Goal: Task Accomplishment & Management: Use online tool/utility

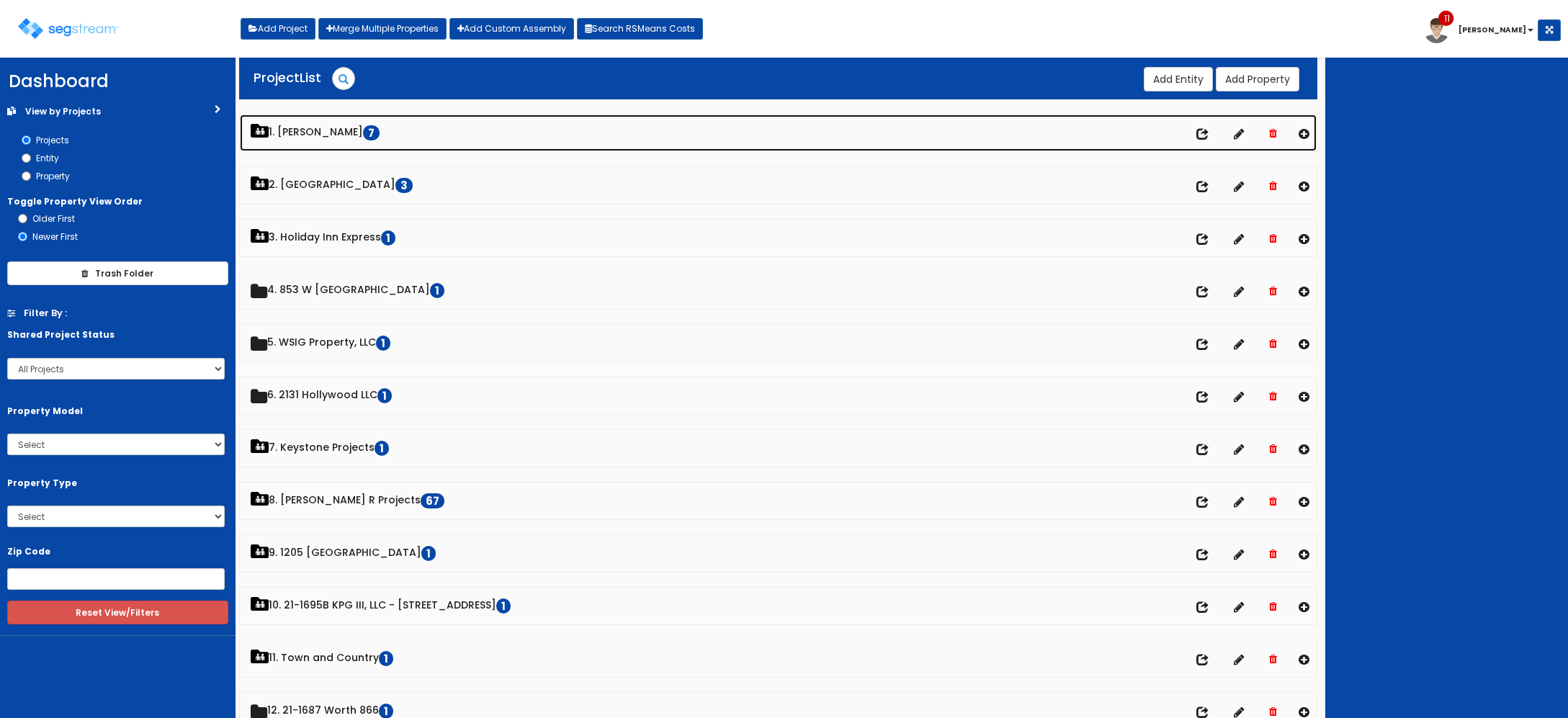
click at [319, 138] on link "1. [PERSON_NAME] 7" at bounding box center [779, 133] width 1078 height 37
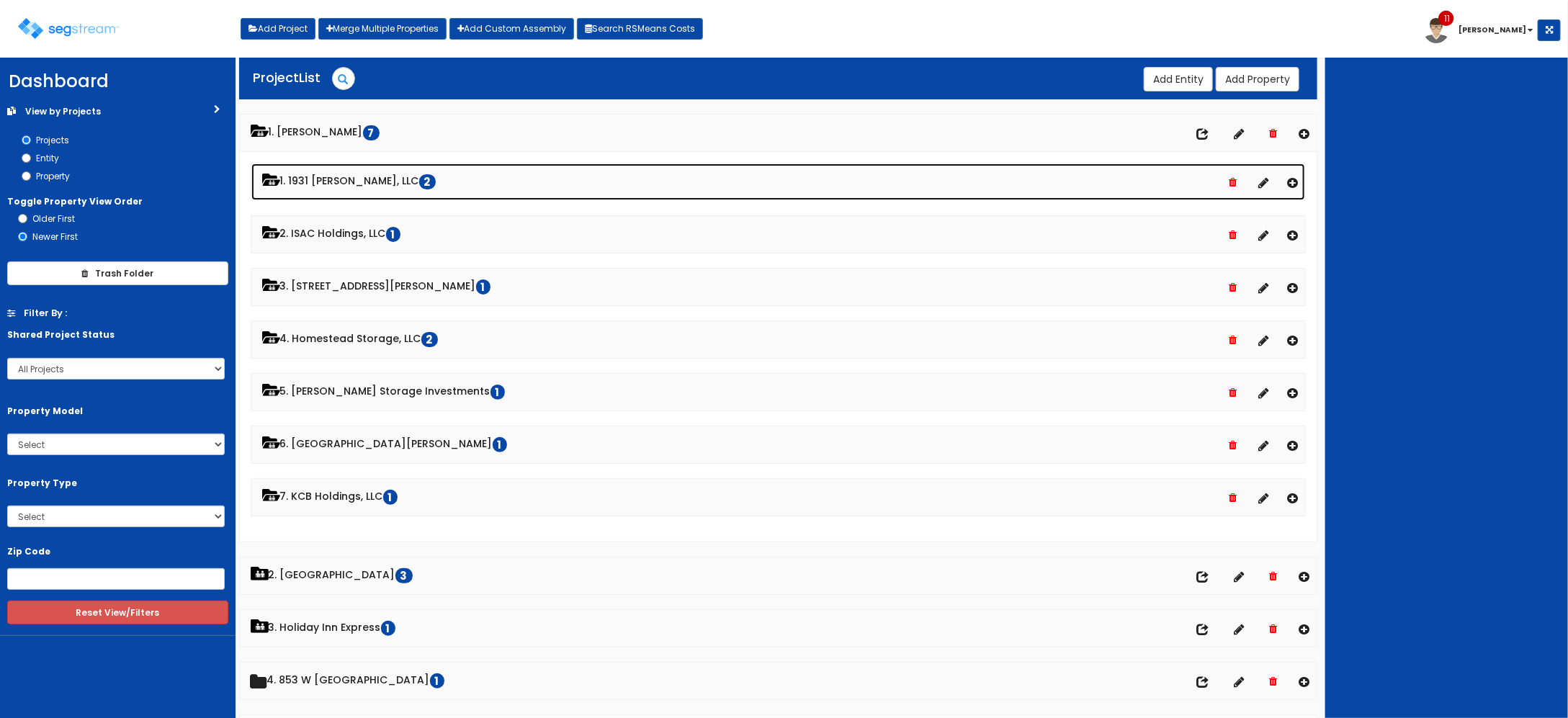
click at [319, 192] on link "1. 1931 [PERSON_NAME], LLC 2" at bounding box center [779, 182] width 1055 height 37
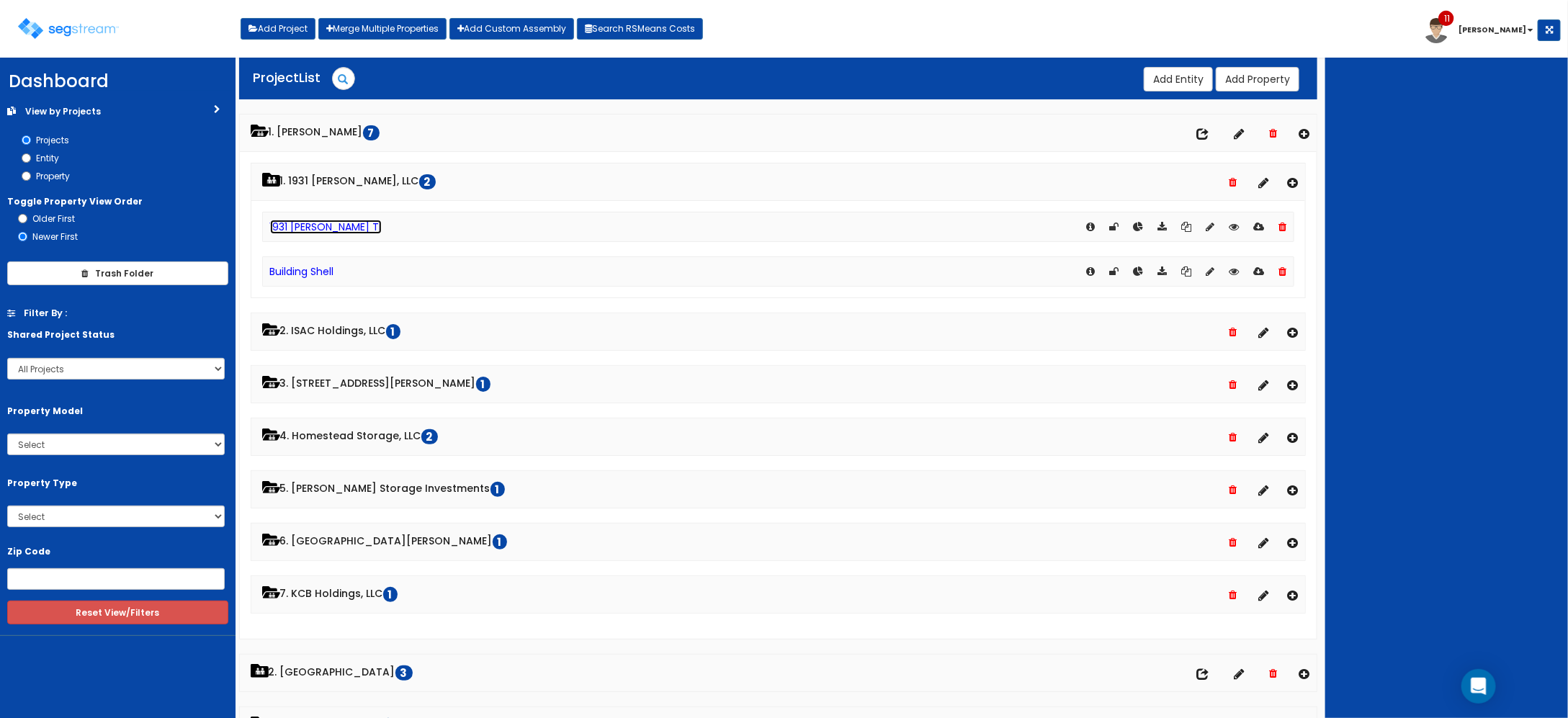
click at [310, 225] on link "1931 [PERSON_NAME] TI" at bounding box center [326, 227] width 112 height 14
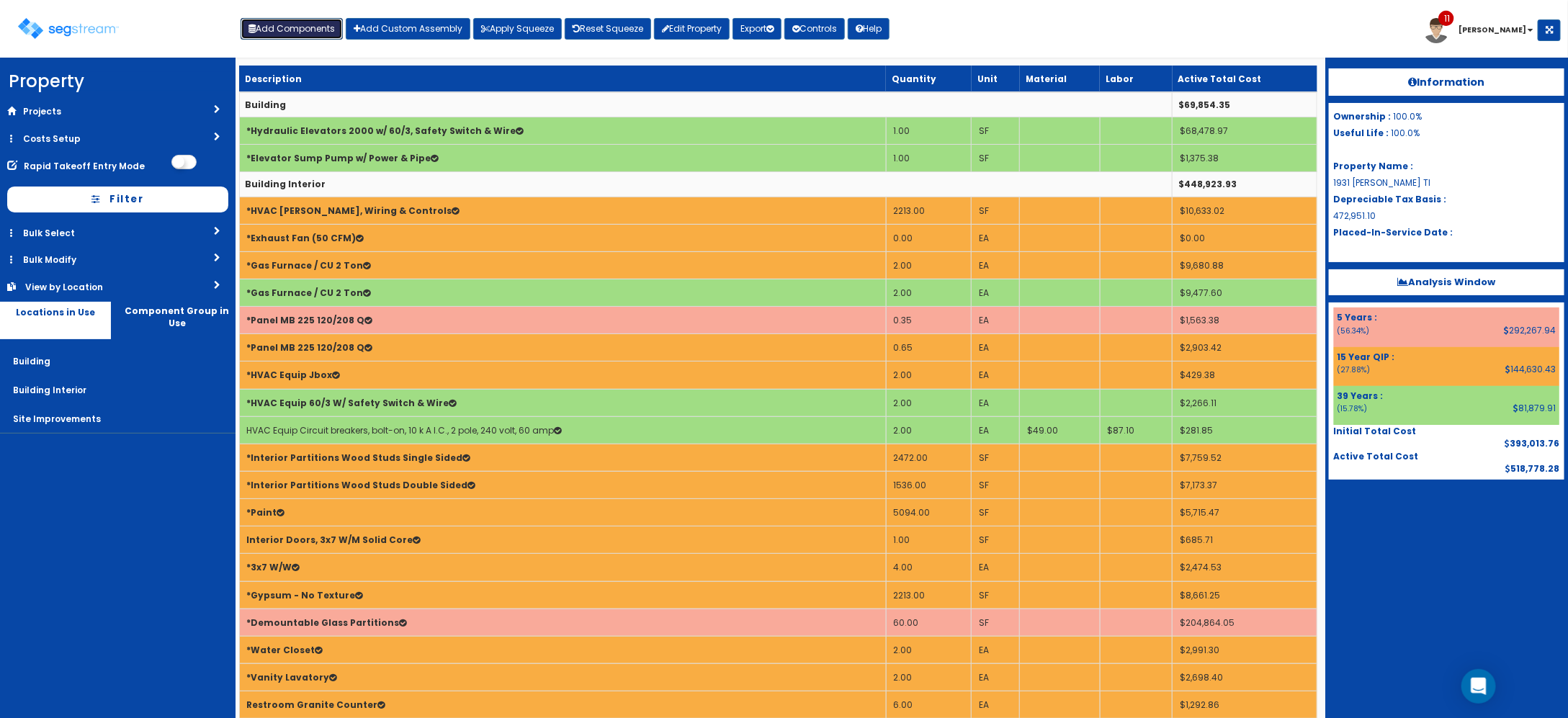
click at [269, 32] on button "Add Components" at bounding box center [292, 29] width 102 height 22
select select "39Y"
select select "default"
select select "7"
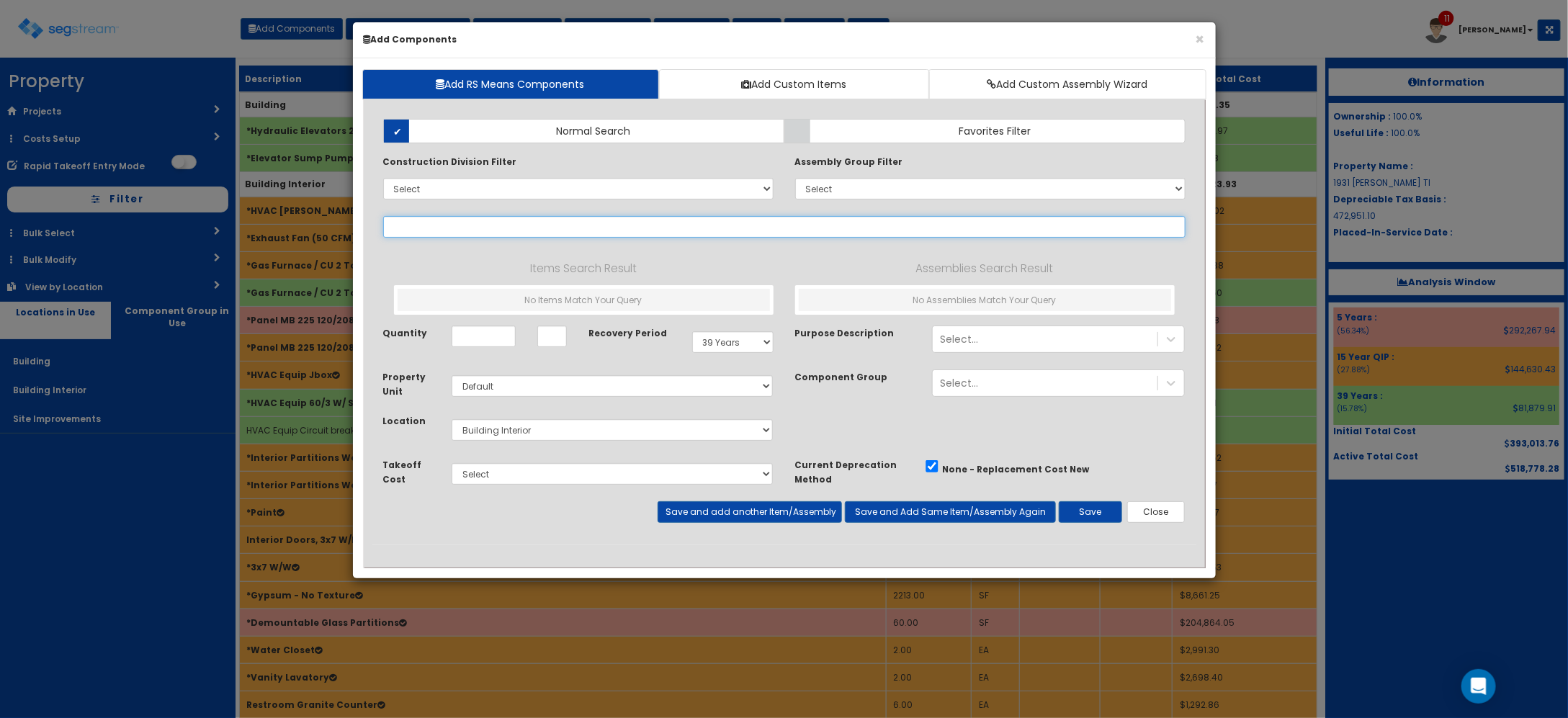
select select
drag, startPoint x: 488, startPoint y: 229, endPoint x: 231, endPoint y: 211, distance: 257.6
click at [235, 213] on div "× Add Components Add RS Means Components Add Custom Items Add Custom Assembly W…" at bounding box center [784, 359] width 1568 height 718
drag, startPoint x: 461, startPoint y: 225, endPoint x: 1344, endPoint y: 241, distance: 883.1
click at [683, 231] on input "air handling unit gas" at bounding box center [784, 227] width 802 height 22
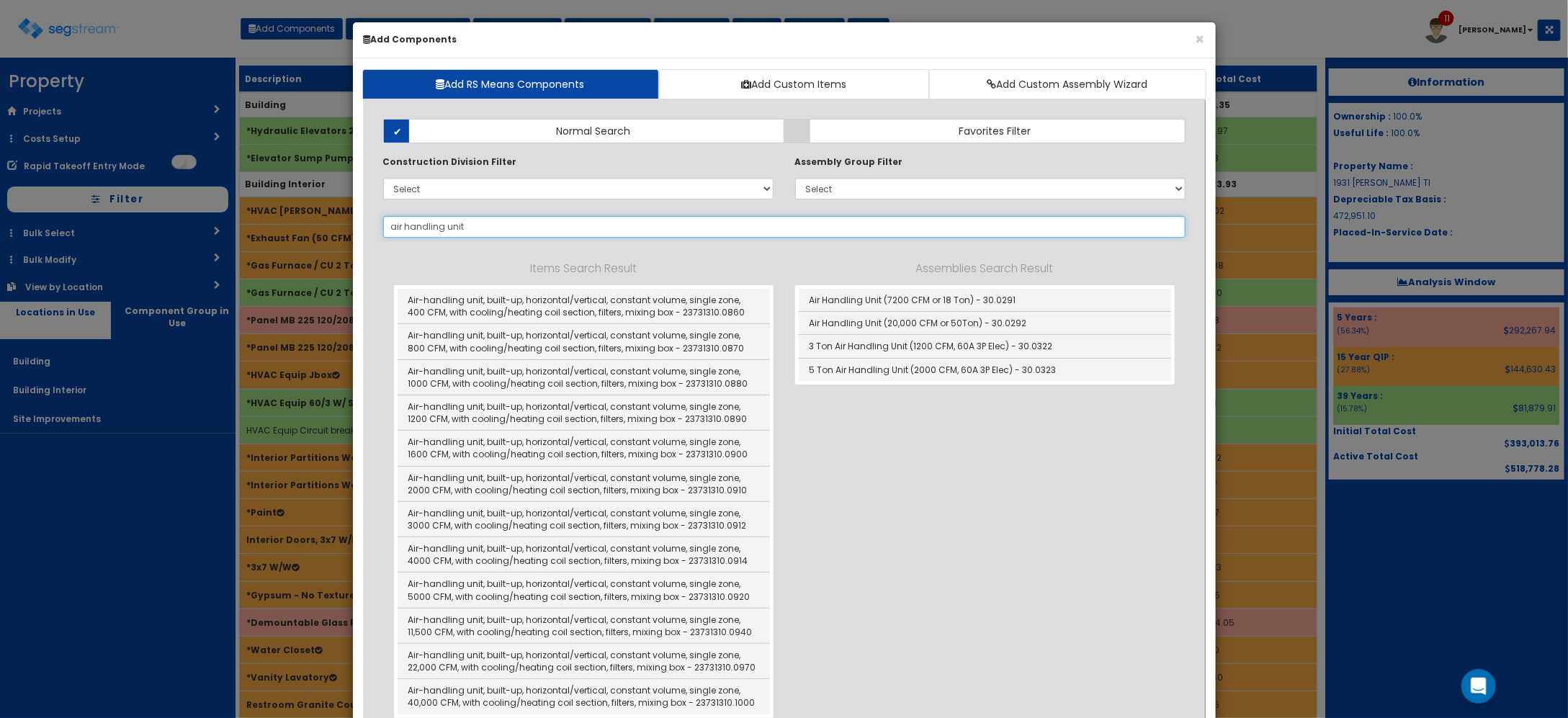
drag, startPoint x: 468, startPoint y: 228, endPoint x: 290, endPoint y: 225, distance: 178.0
click at [292, 228] on div "× Add Components Add RS Means Components Add Custom Items Add Custom Assembly W…" at bounding box center [784, 359] width 1568 height 718
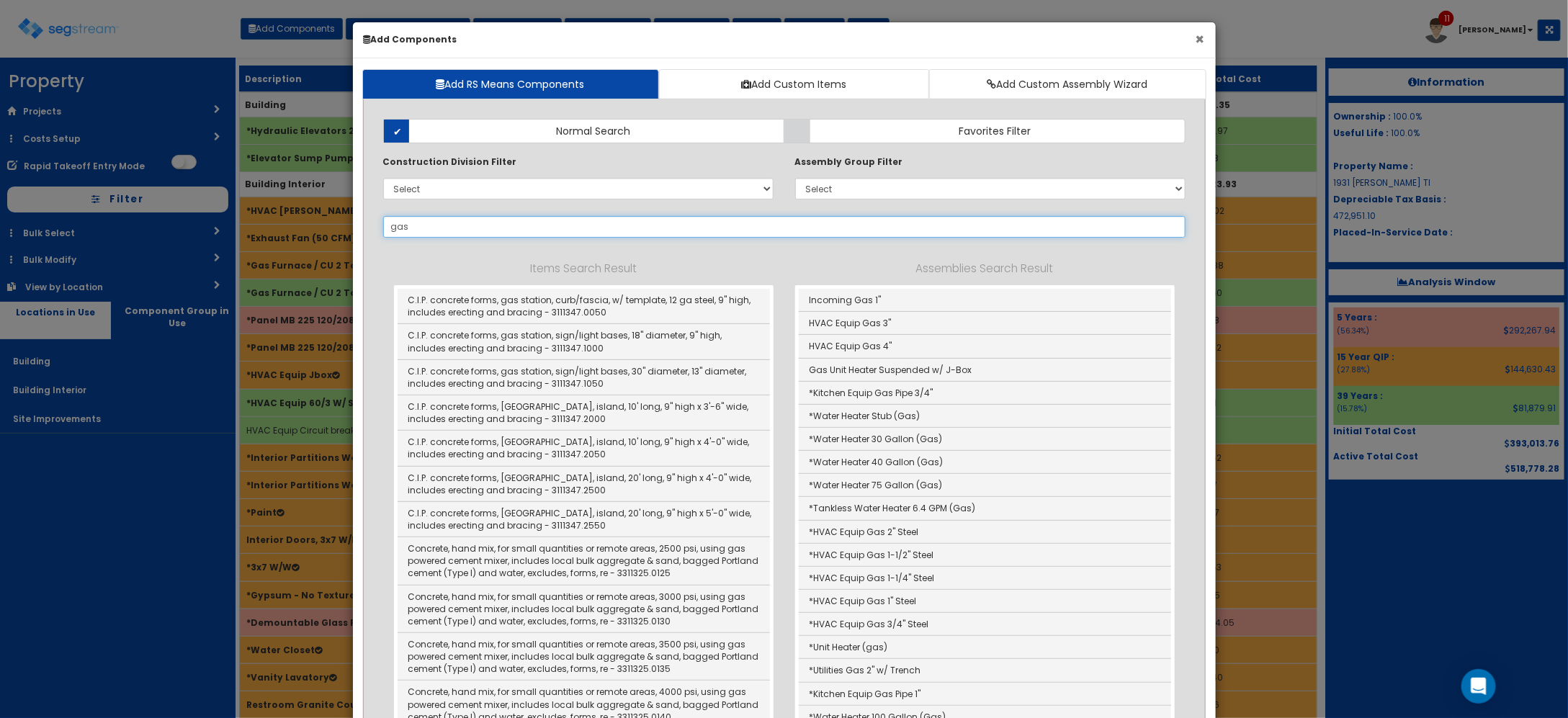
type input "gas"
click at [1197, 32] on button "×" at bounding box center [1200, 39] width 9 height 15
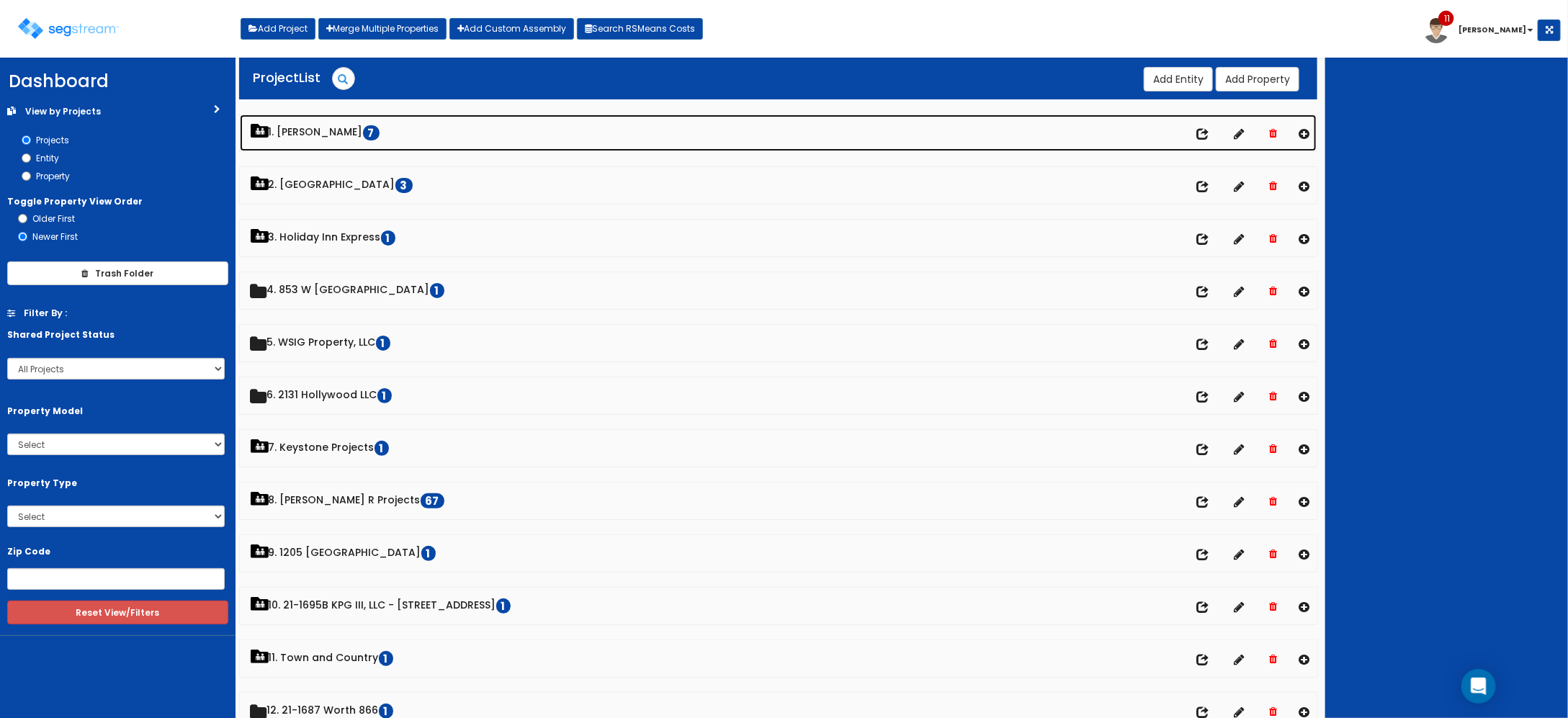
click at [363, 127] on link "1. [PERSON_NAME] 7" at bounding box center [779, 133] width 1078 height 37
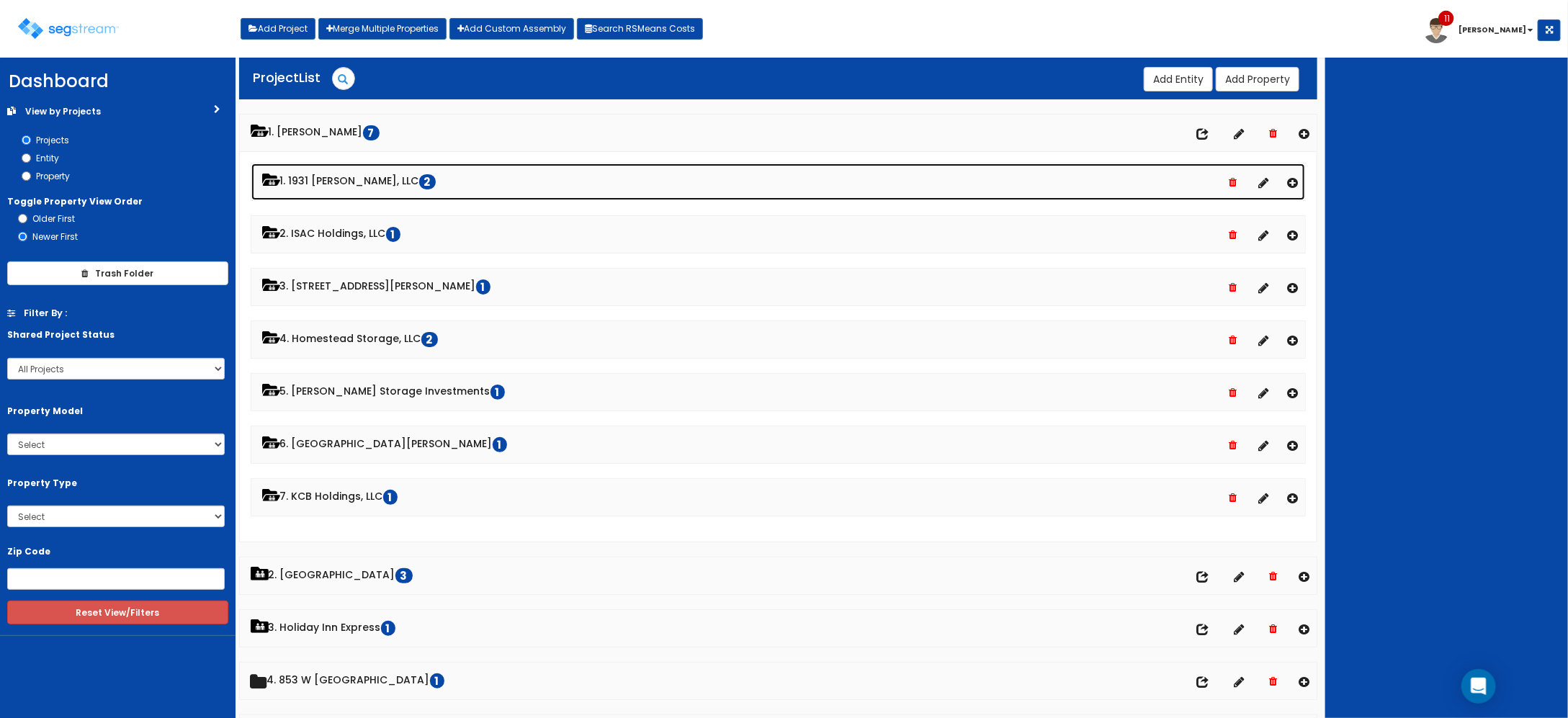
click at [363, 164] on link "1. 1931 [PERSON_NAME], LLC 2" at bounding box center [779, 182] width 1055 height 37
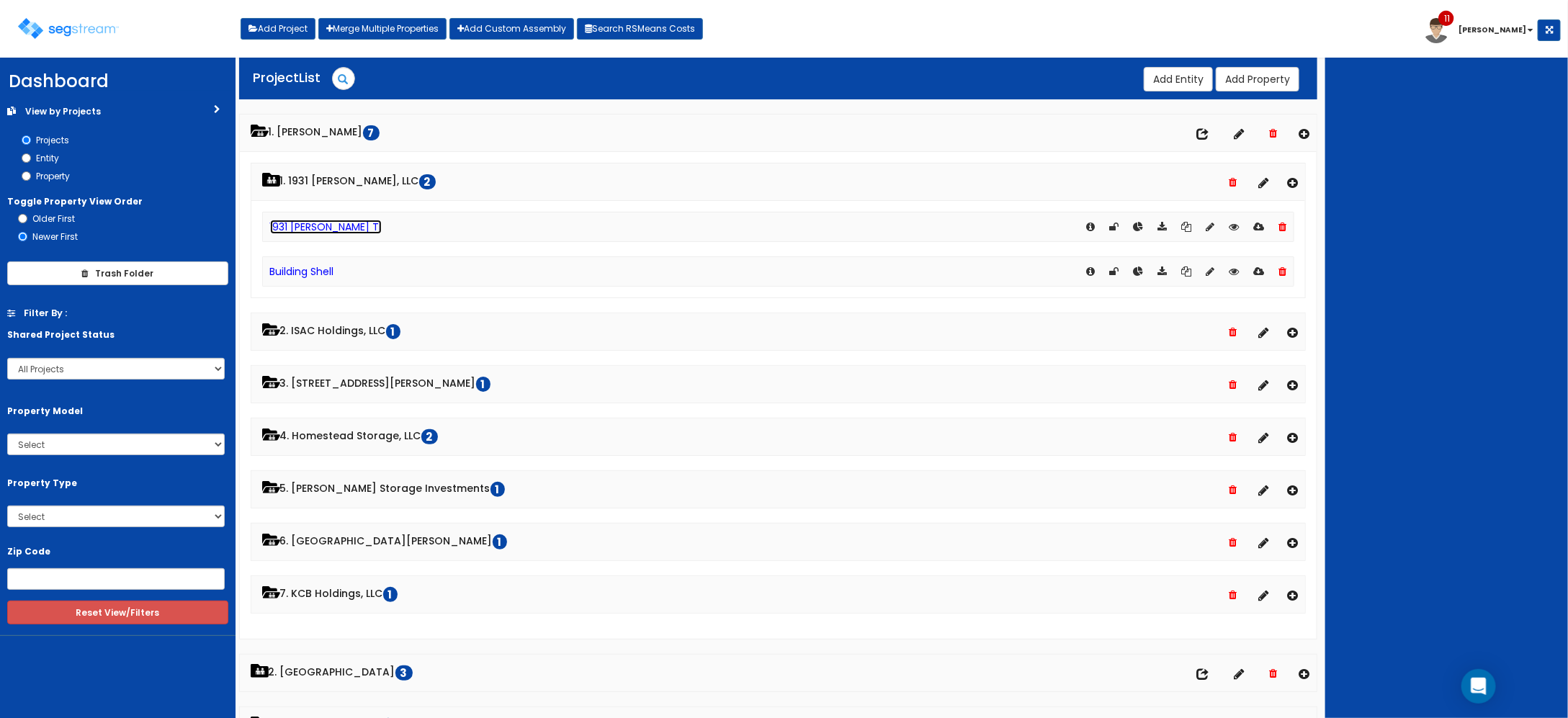
drag, startPoint x: 304, startPoint y: 234, endPoint x: 321, endPoint y: 233, distance: 17.0
click at [304, 235] on div "1931 [PERSON_NAME] TI" at bounding box center [779, 227] width 1033 height 30
click at [314, 228] on link "1931 [PERSON_NAME] TI" at bounding box center [326, 227] width 112 height 14
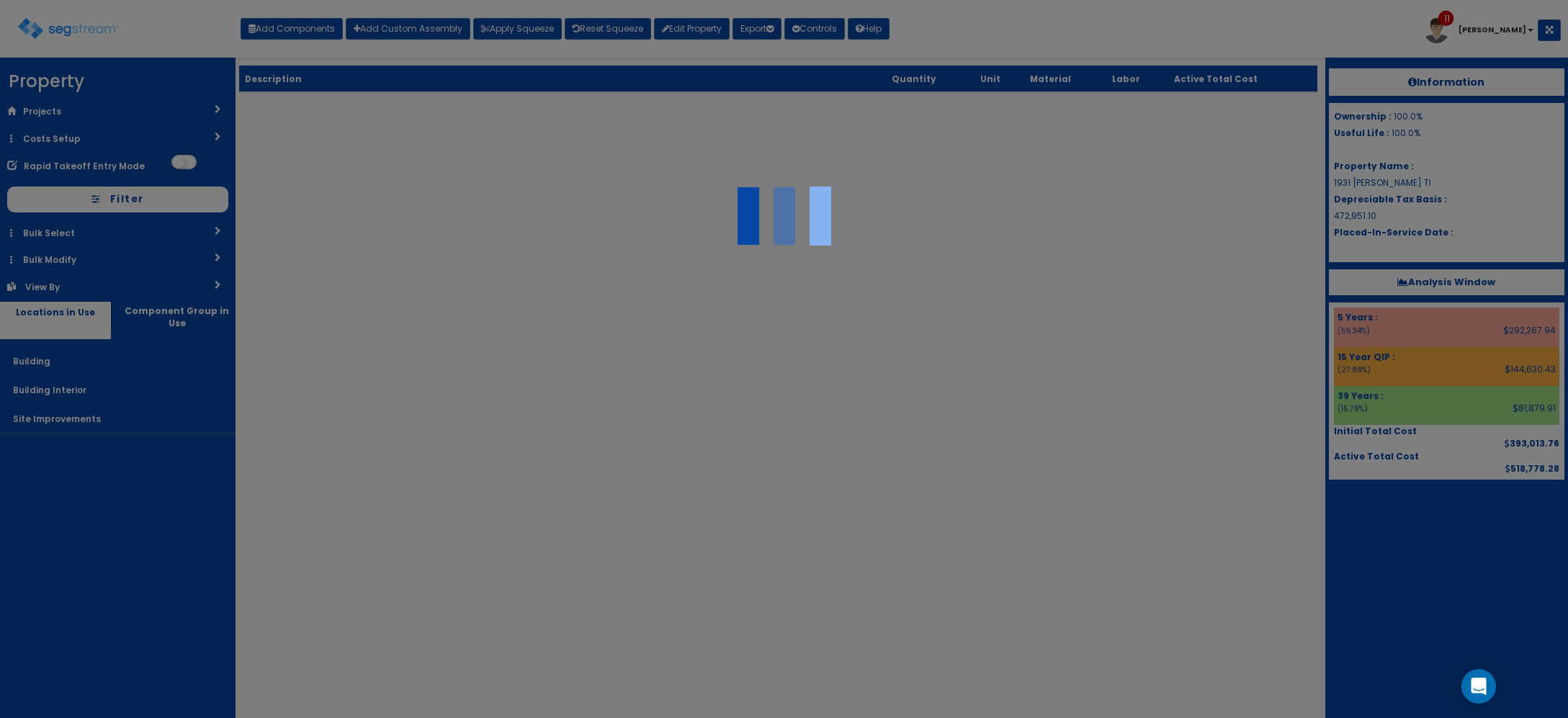
click at [289, 26] on div at bounding box center [784, 359] width 1568 height 718
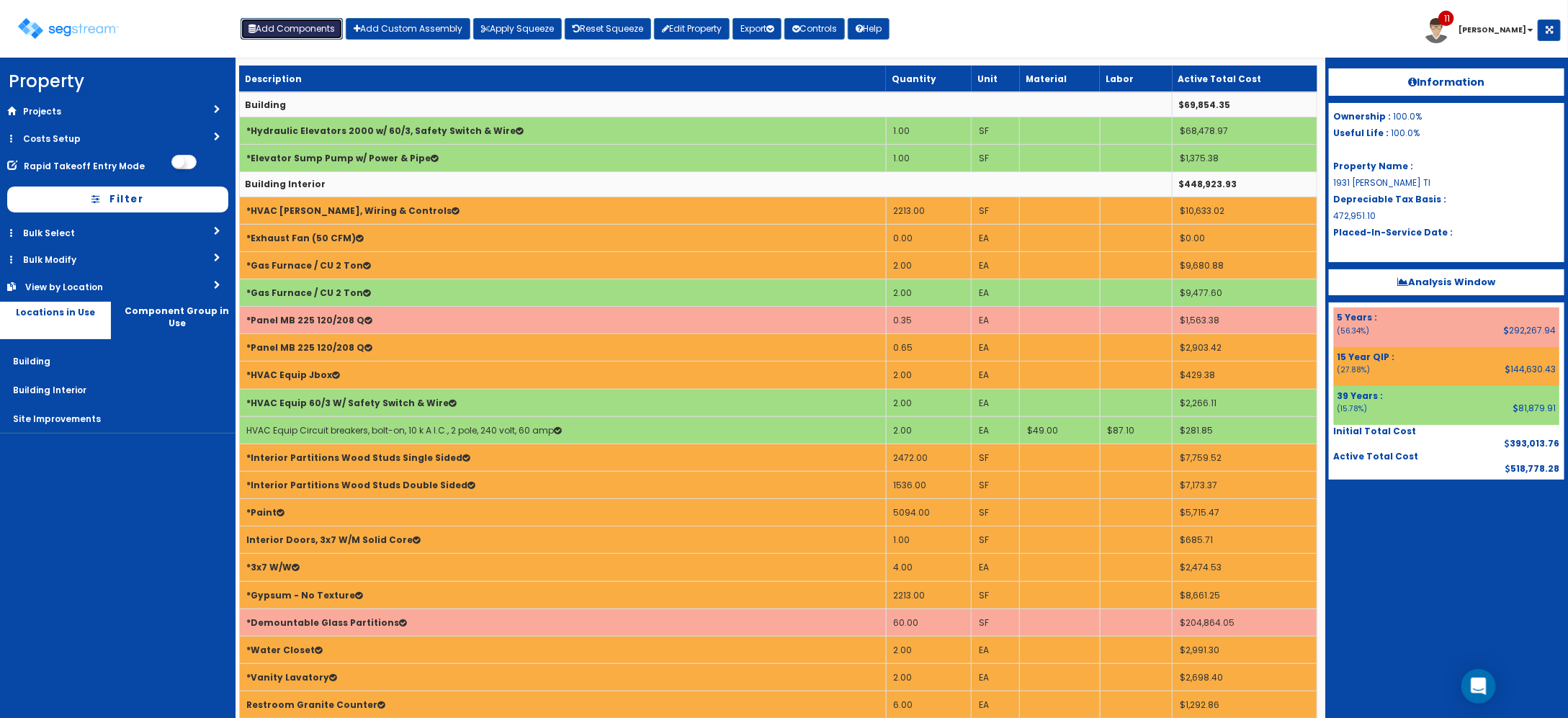
click at [299, 31] on button "Add Components" at bounding box center [292, 29] width 102 height 22
select select "39Y"
select select "default"
select select "7"
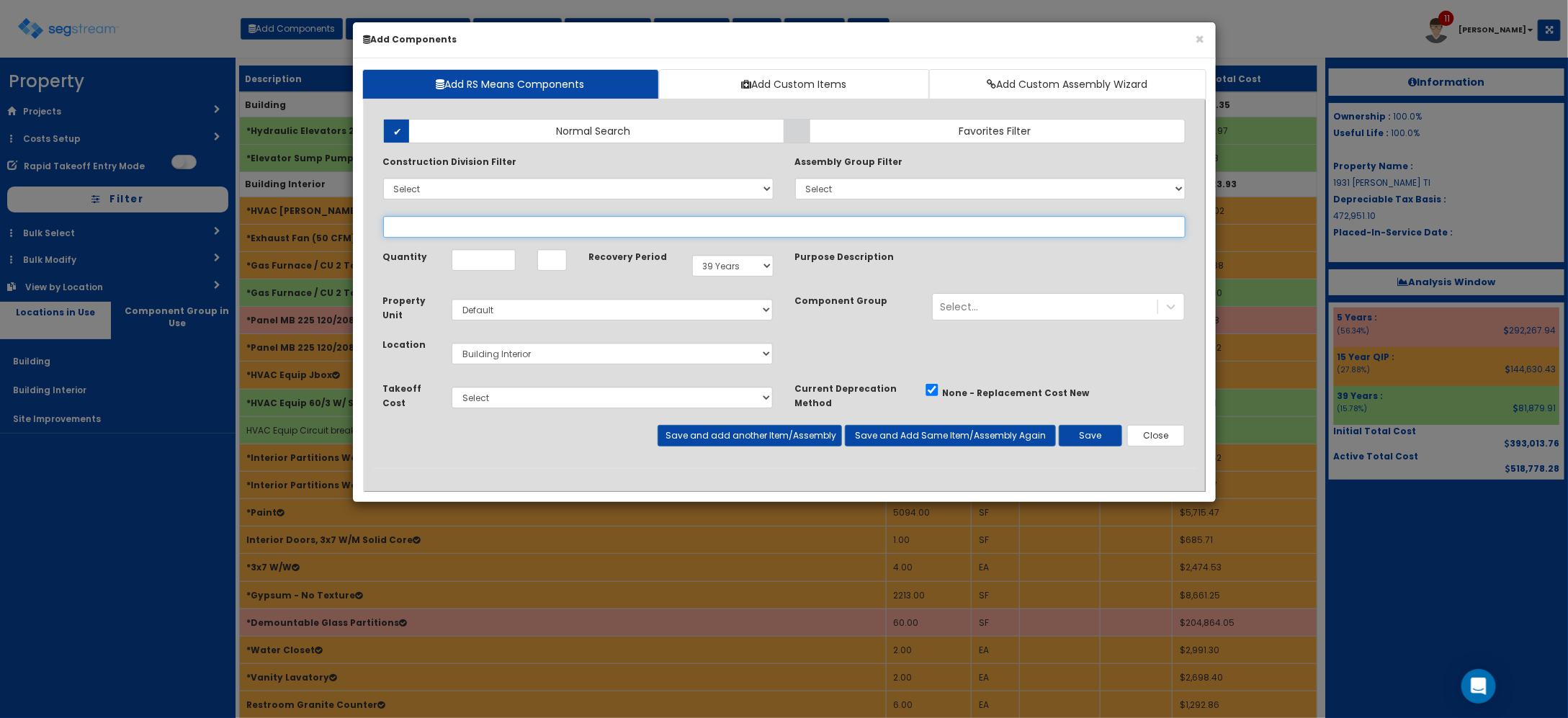
select select
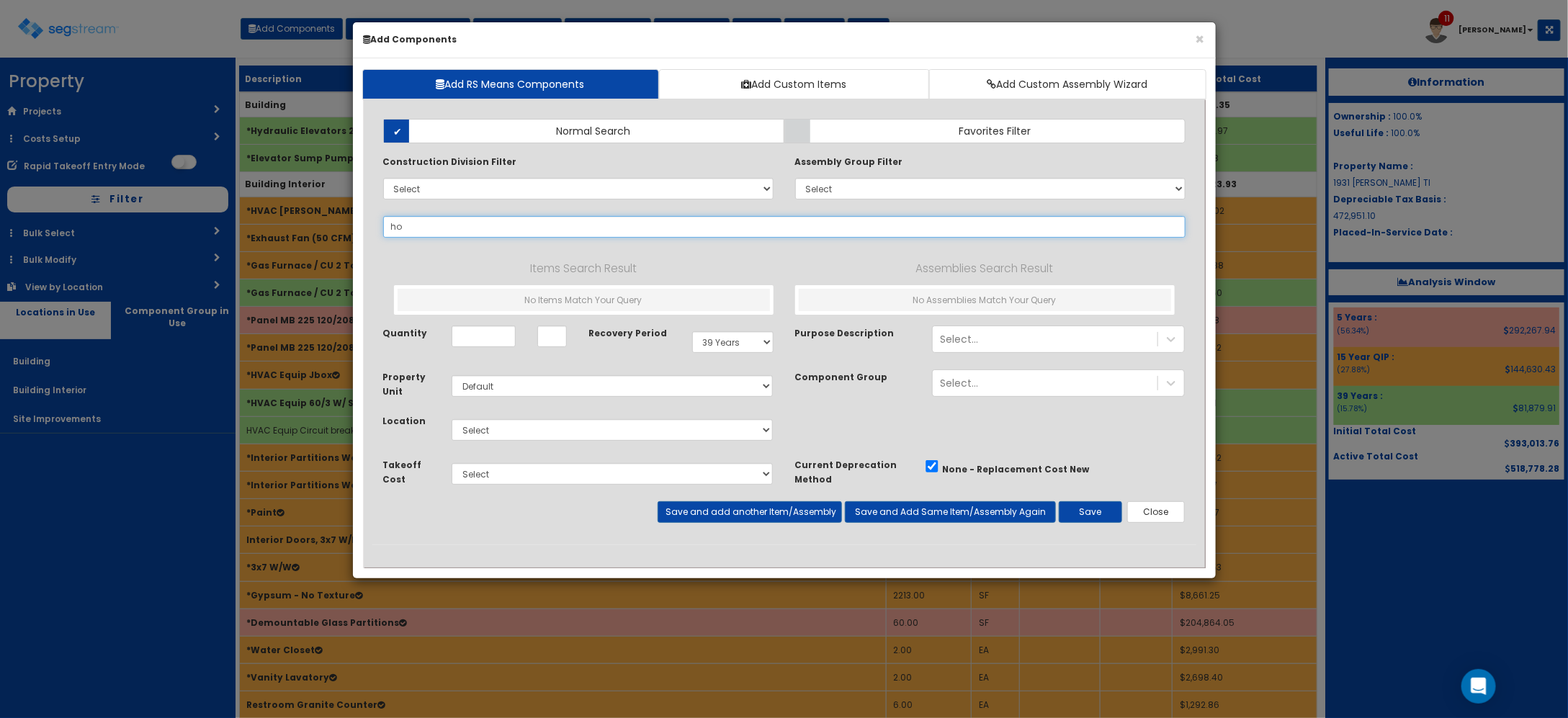
type input "h"
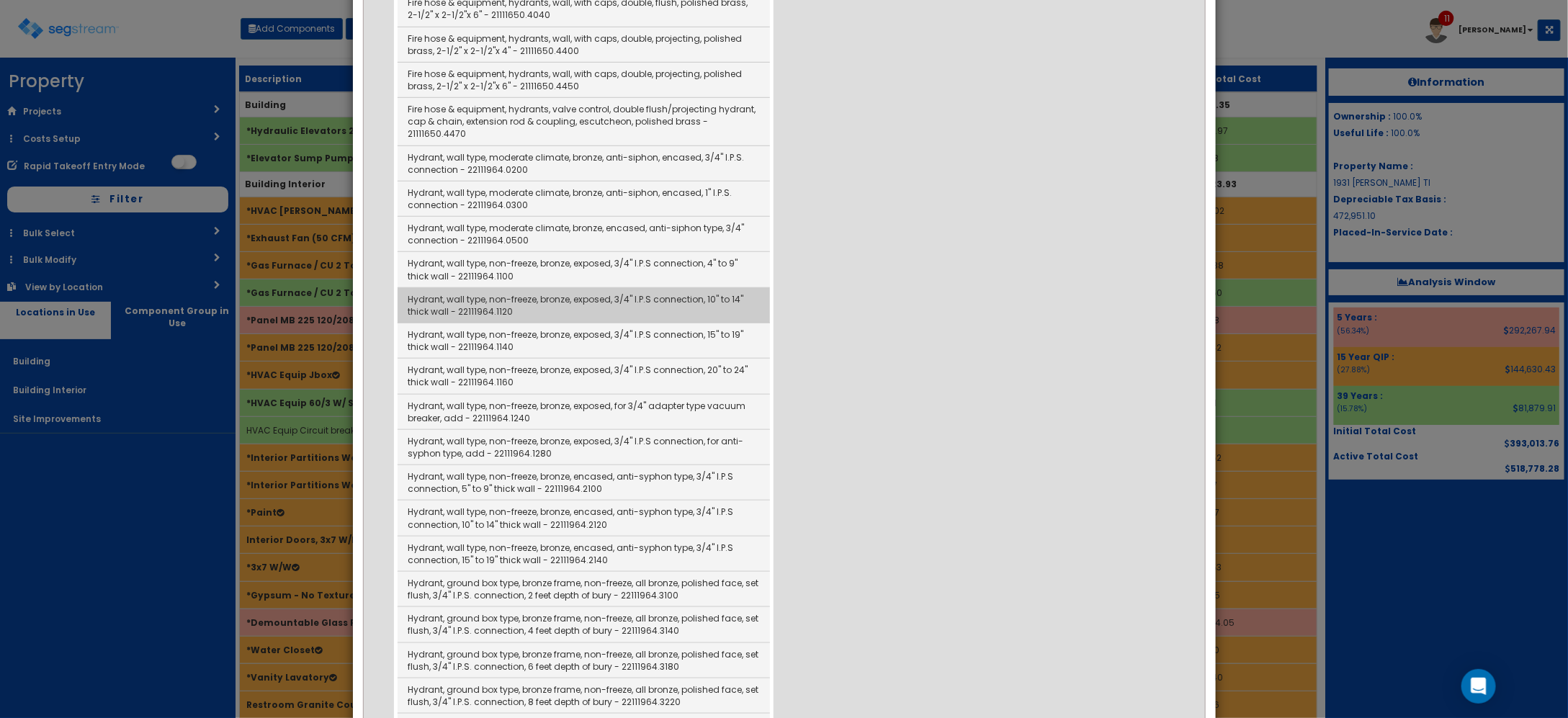
scroll to position [540, 0]
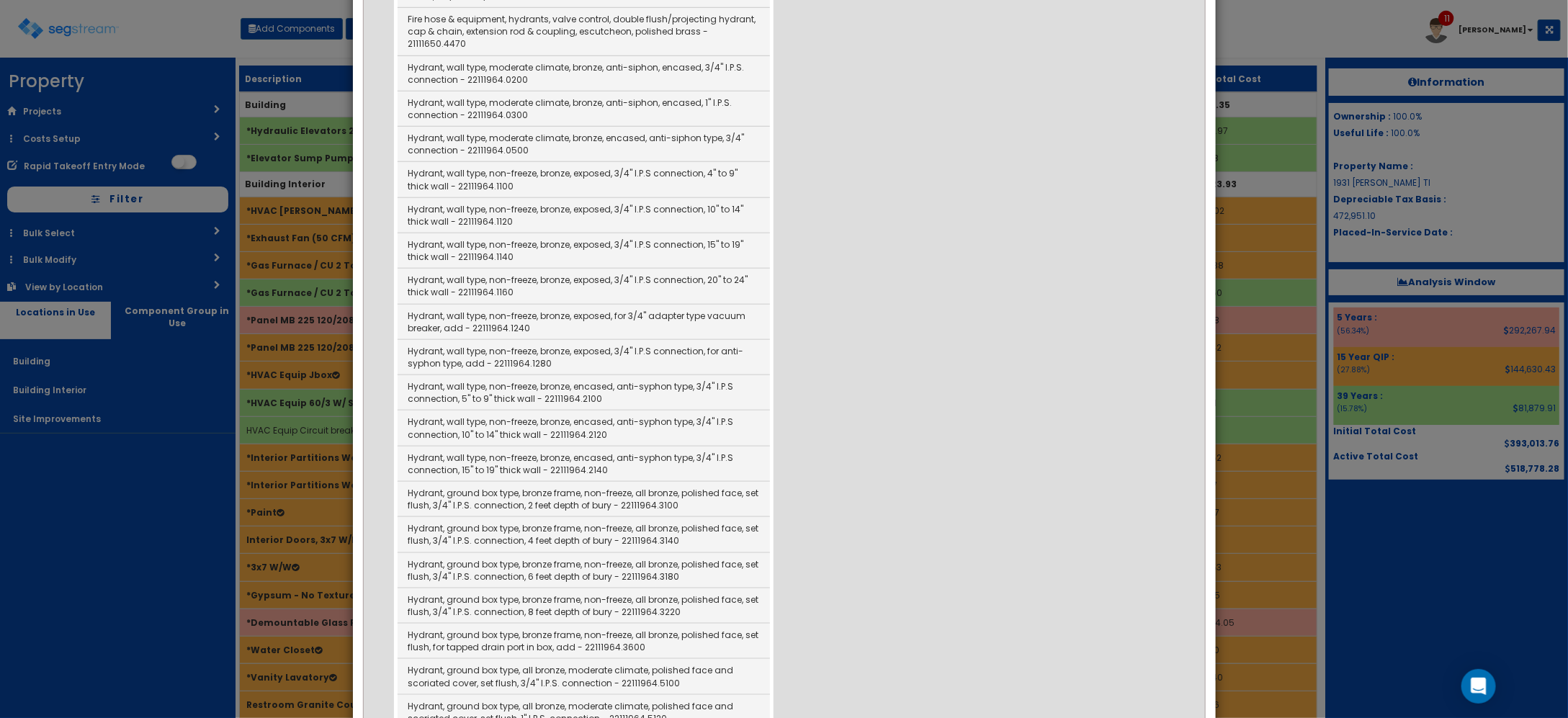
type input "hydrant"
click at [1154, 128] on div "Items Search Result Utility removal, hydrants, fire, remove only, excludes haul…" at bounding box center [784, 350] width 802 height 1262
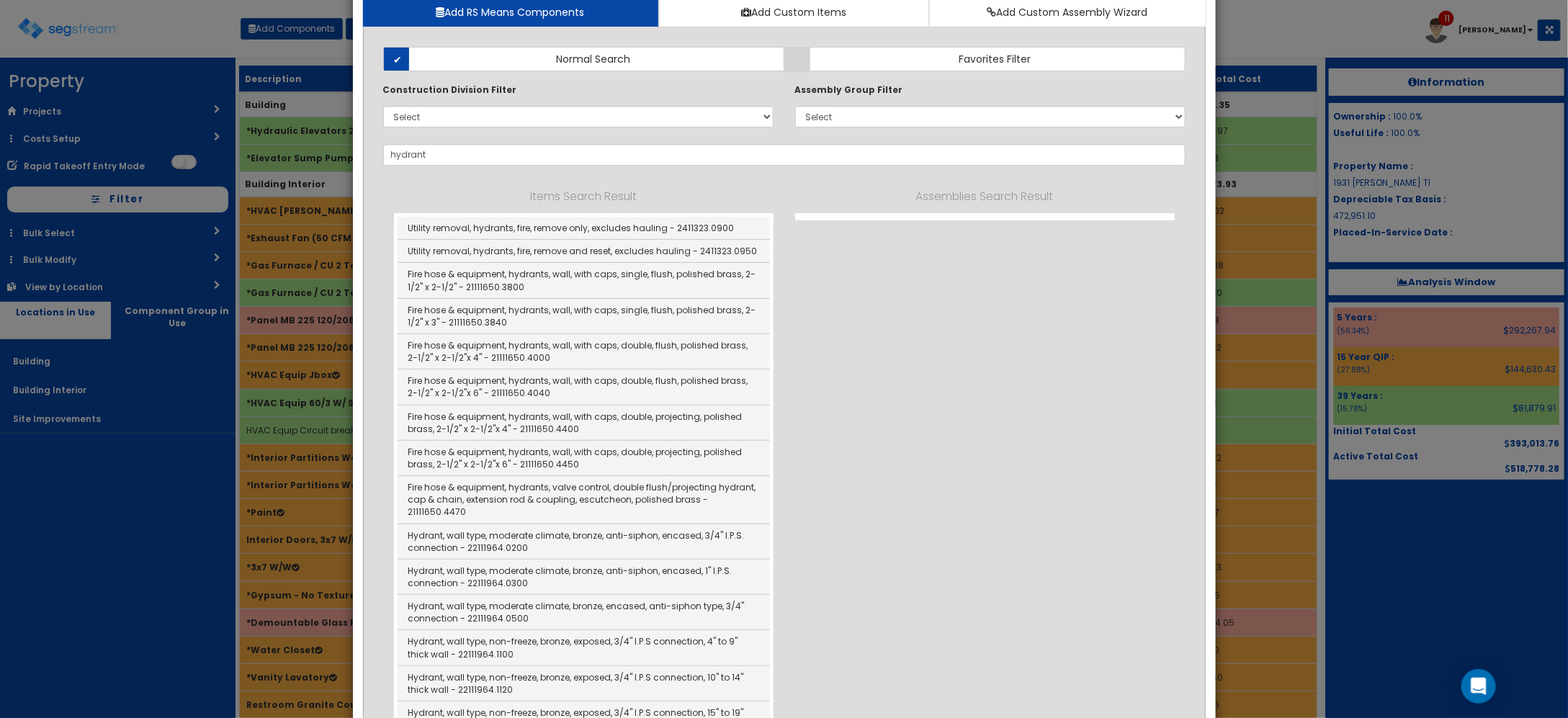
scroll to position [0, 0]
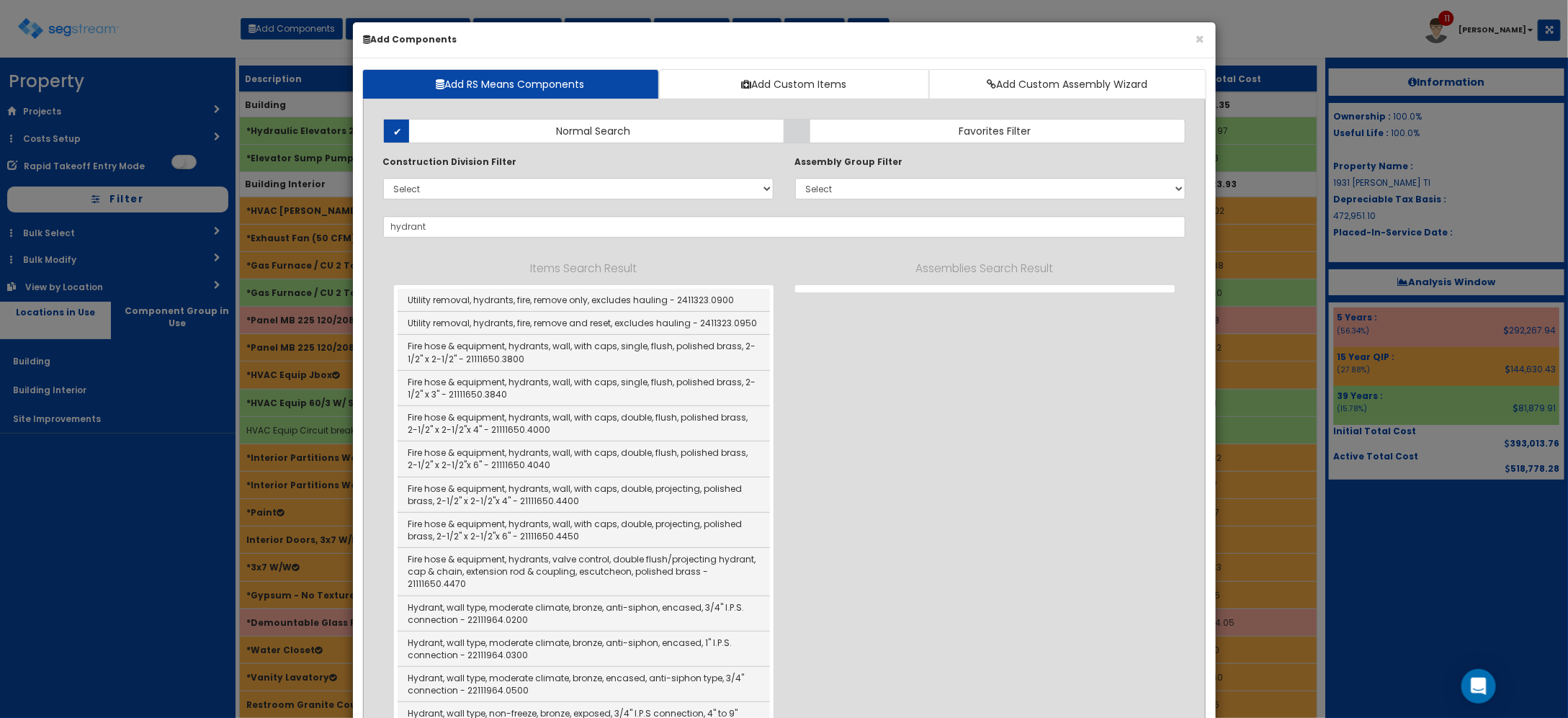
click at [1205, 35] on div "× Add Components" at bounding box center [784, 40] width 863 height 36
click at [1193, 40] on h6 "Add Components" at bounding box center [784, 39] width 841 height 12
click at [1197, 36] on button "×" at bounding box center [1200, 39] width 9 height 15
